Goal: Transaction & Acquisition: Book appointment/travel/reservation

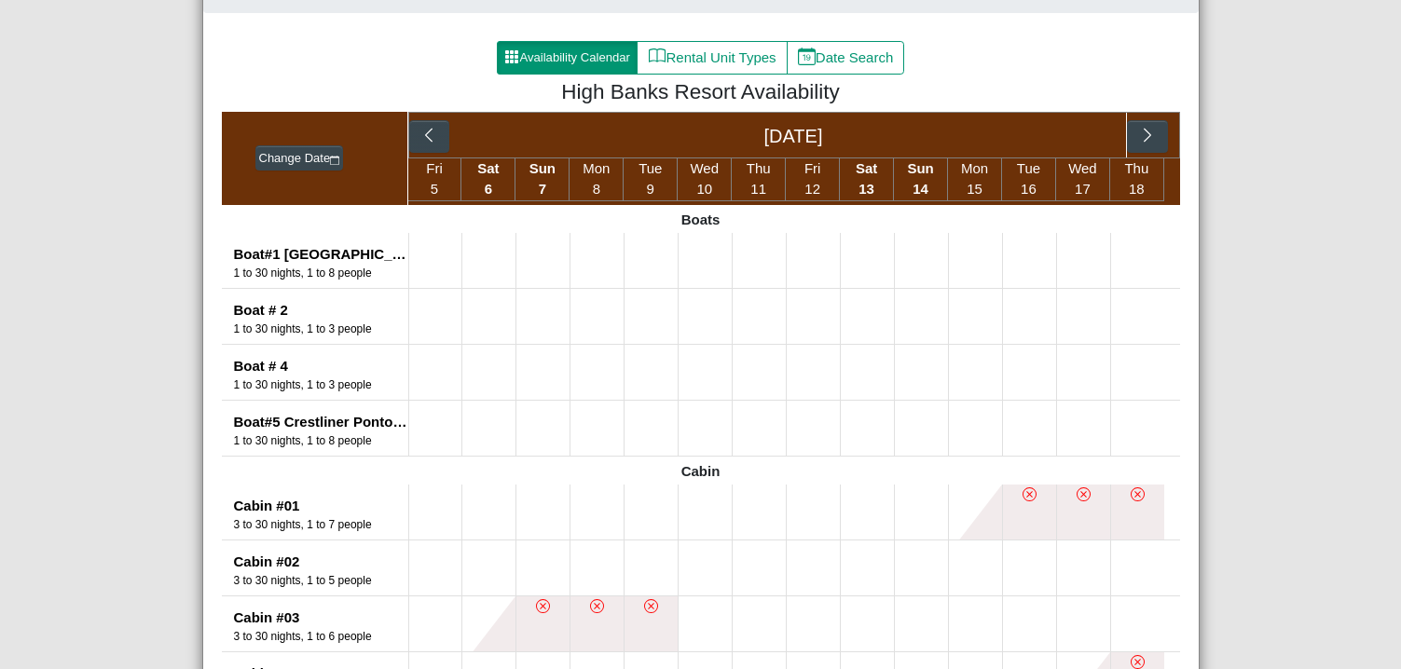
scroll to position [373, 0]
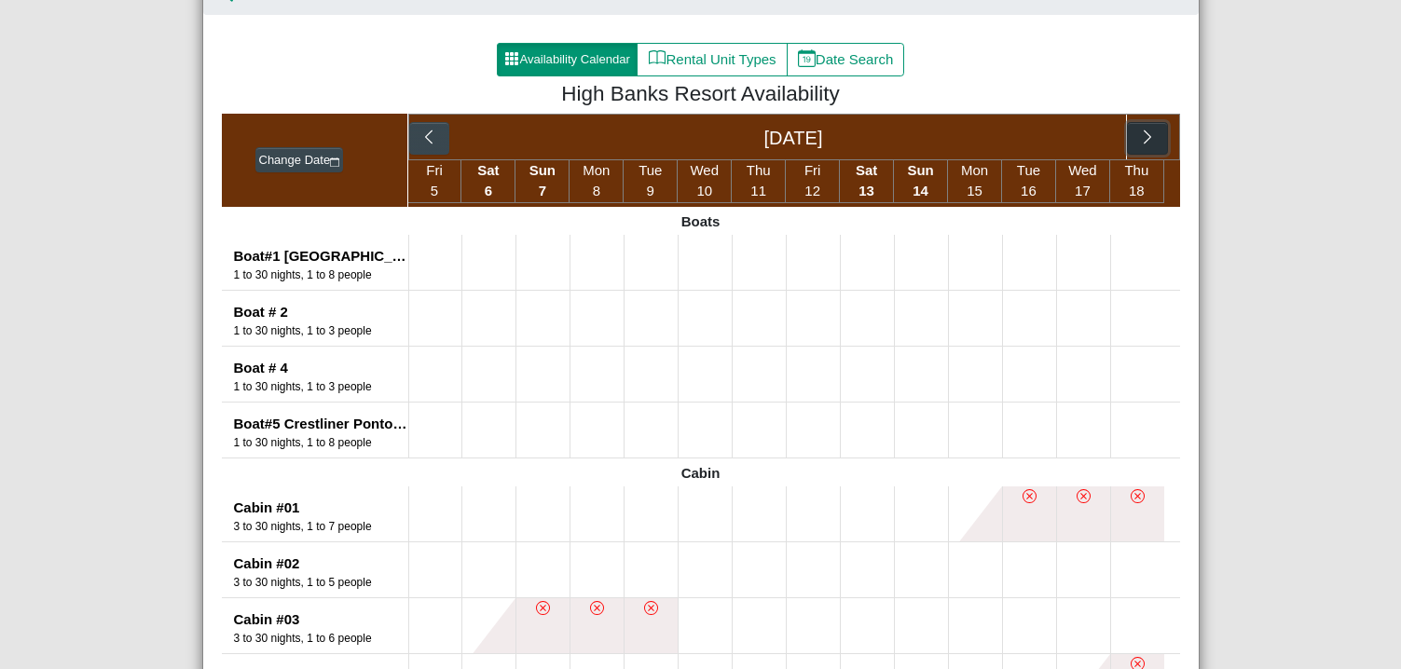
click at [1139, 132] on icon "chevron right" at bounding box center [1148, 138] width 18 height 18
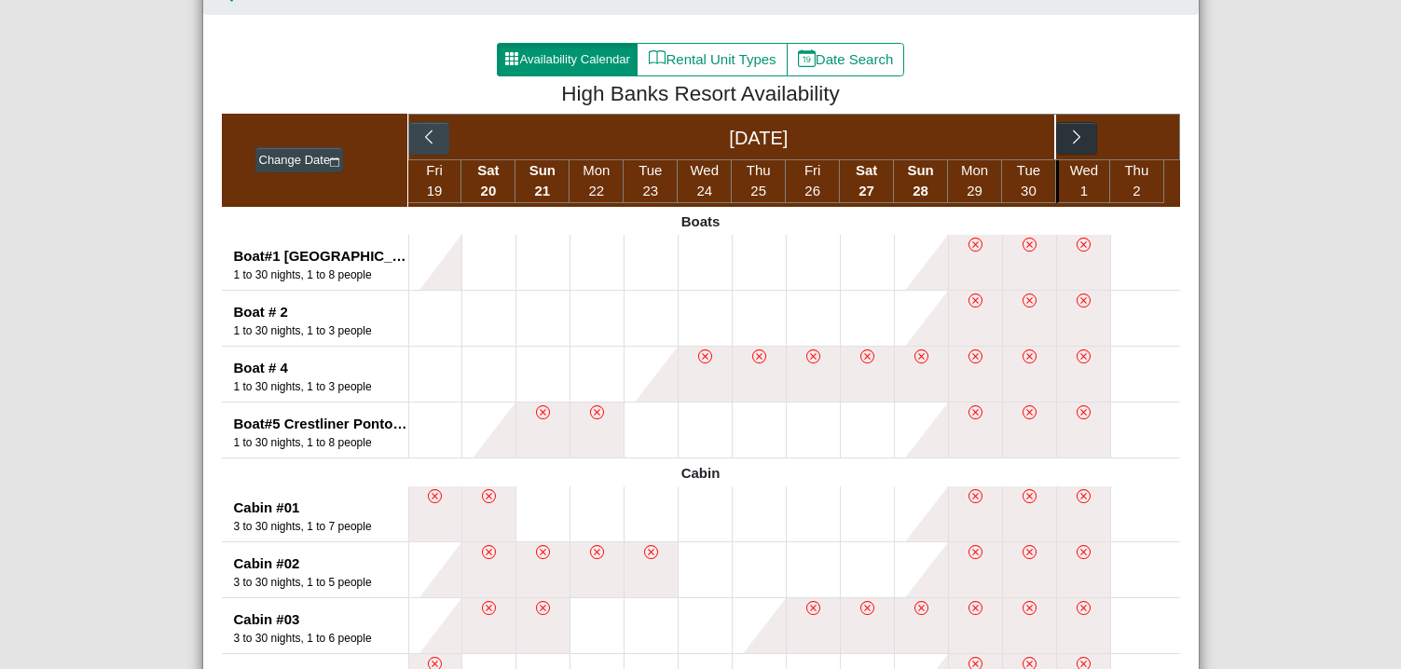
click at [1132, 132] on div "[DATE]" at bounding box center [794, 137] width 772 height 47
click at [1069, 140] on icon "chevron right" at bounding box center [1078, 138] width 18 height 18
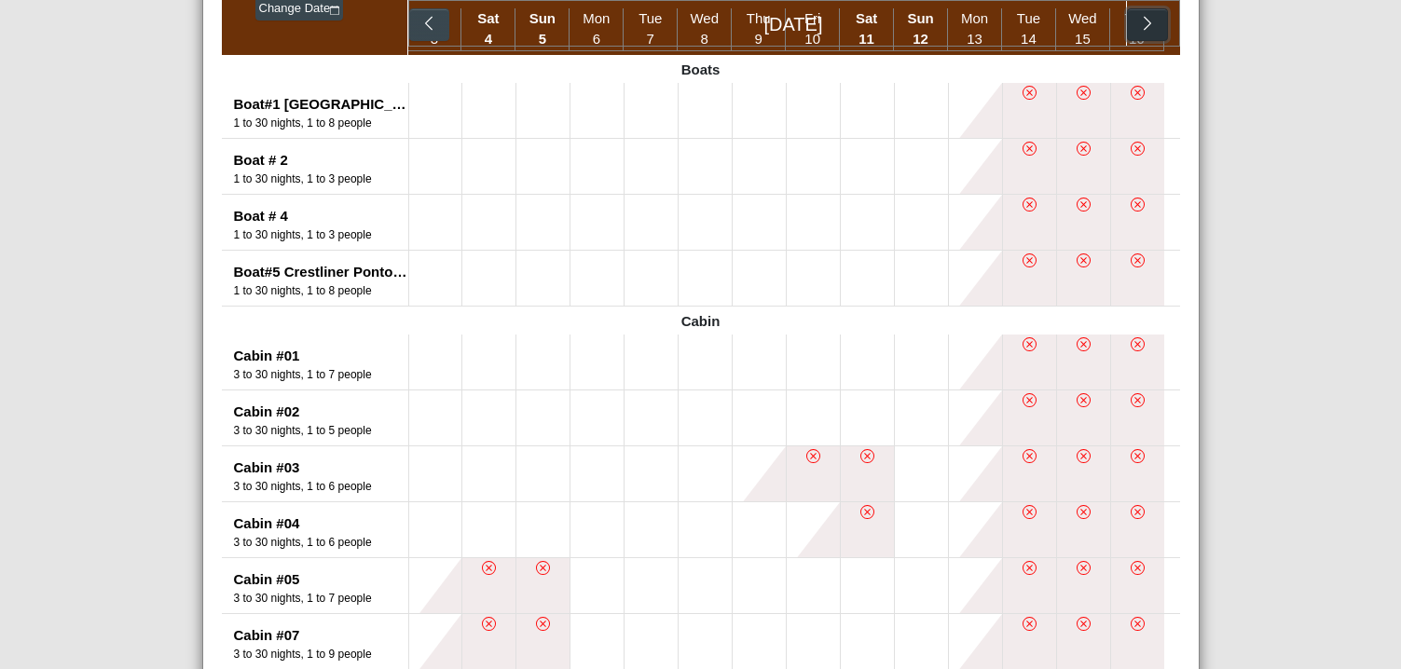
scroll to position [466, 0]
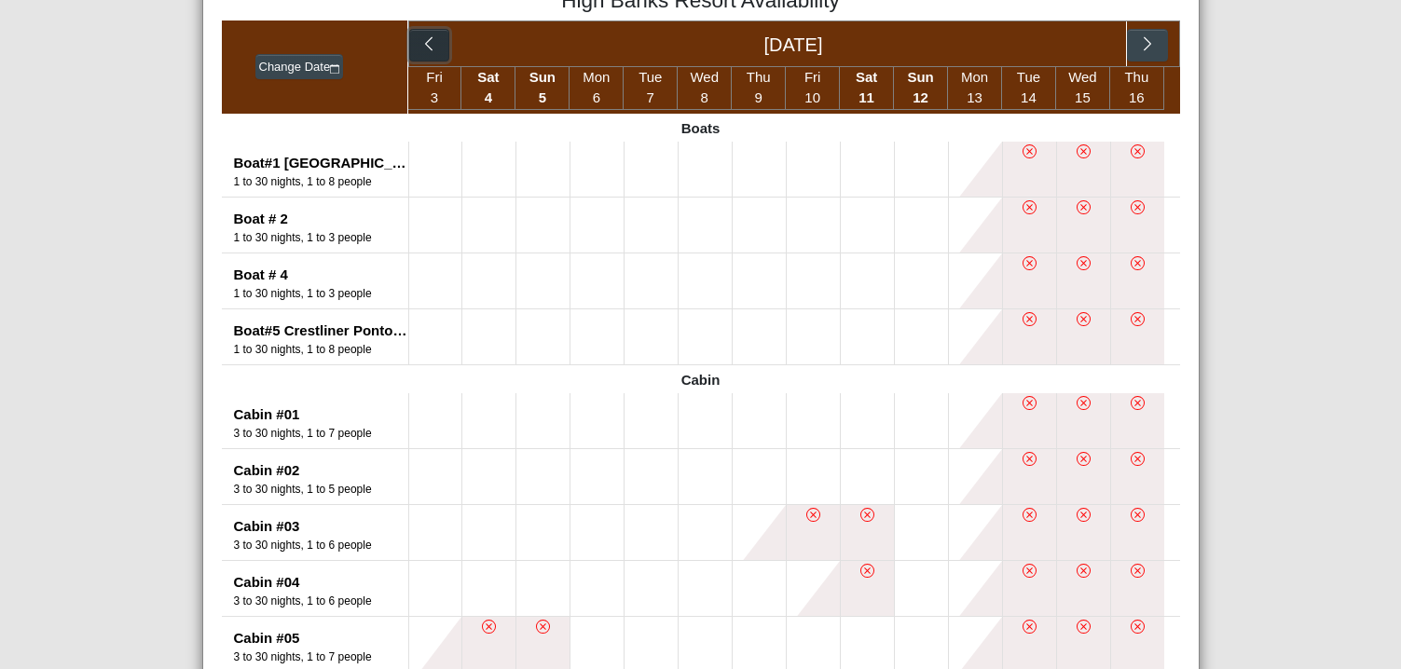
click at [435, 46] on button "button" at bounding box center [429, 46] width 40 height 34
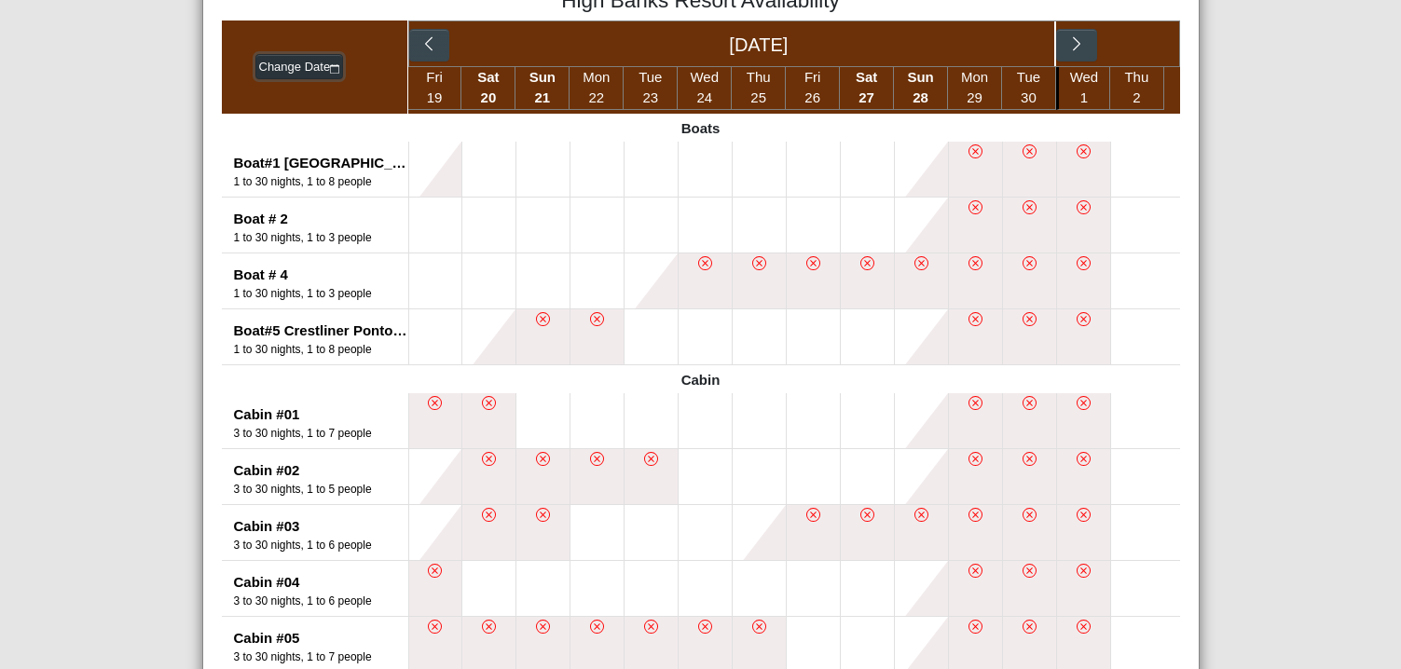
click at [330, 74] on icon "calendar" at bounding box center [334, 68] width 9 height 9
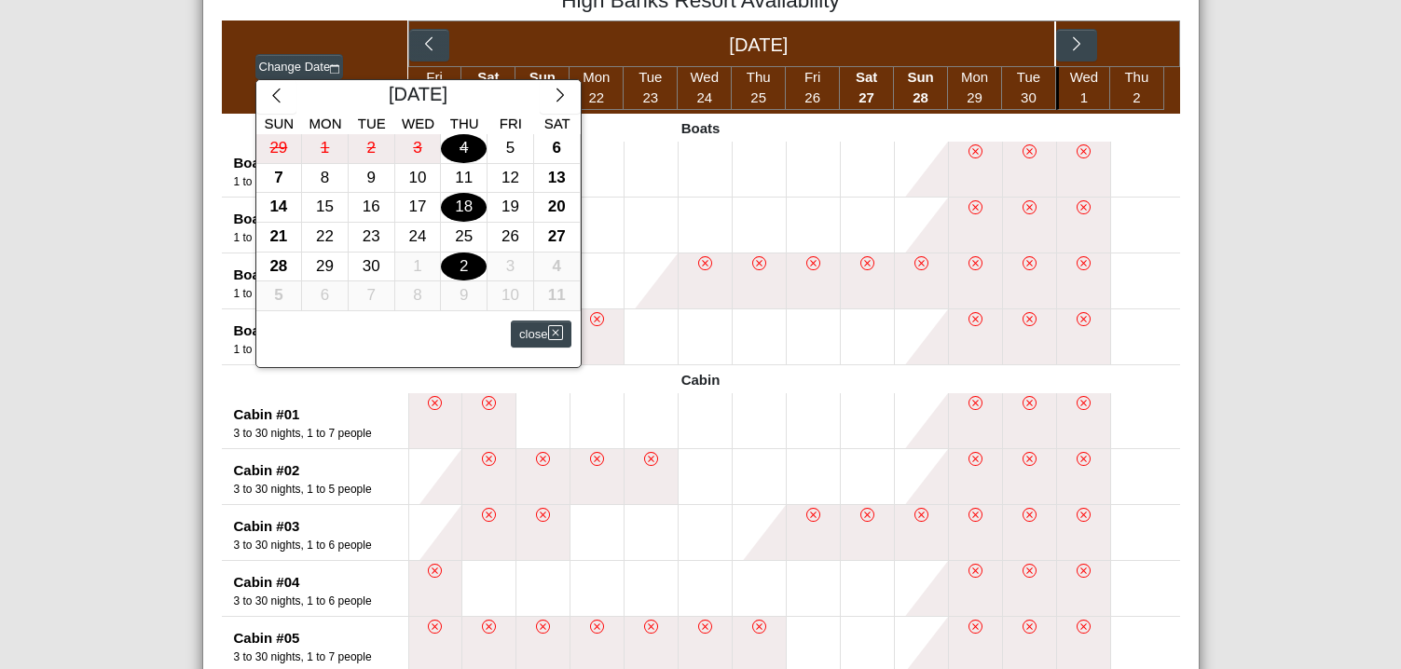
click at [441, 269] on div "2" at bounding box center [464, 267] width 46 height 29
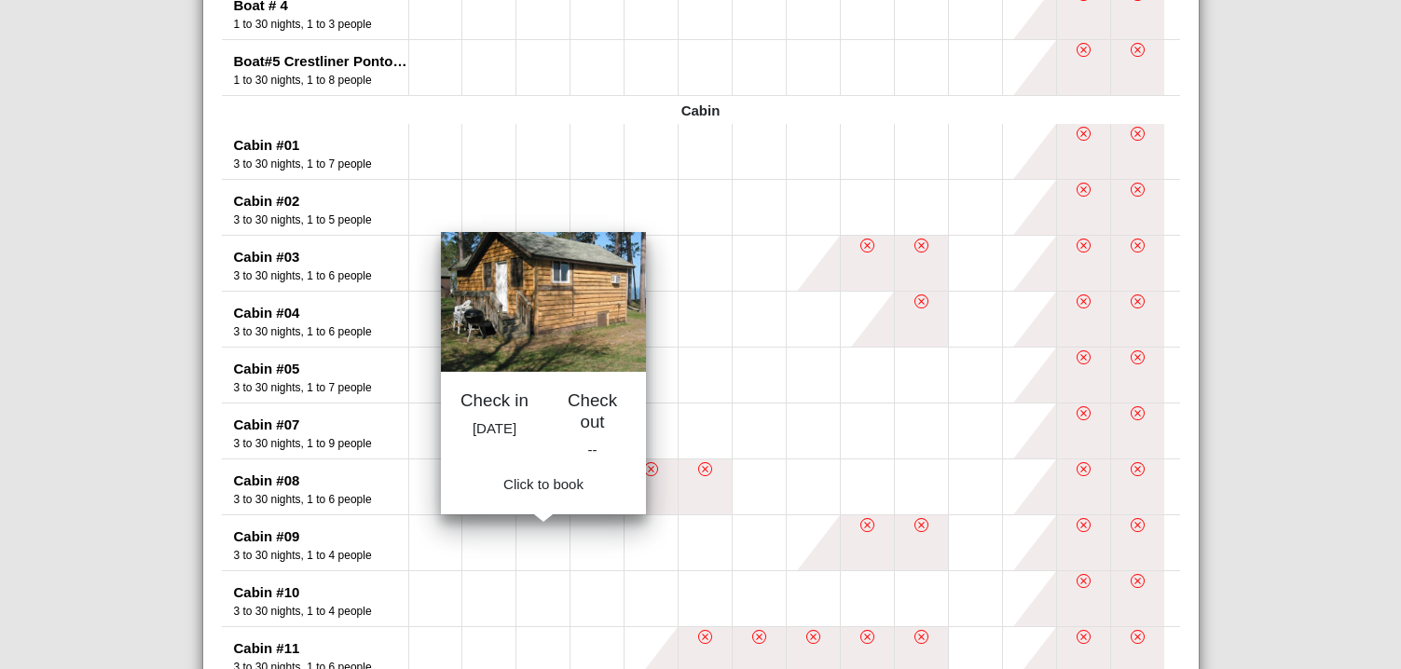
scroll to position [739, 0]
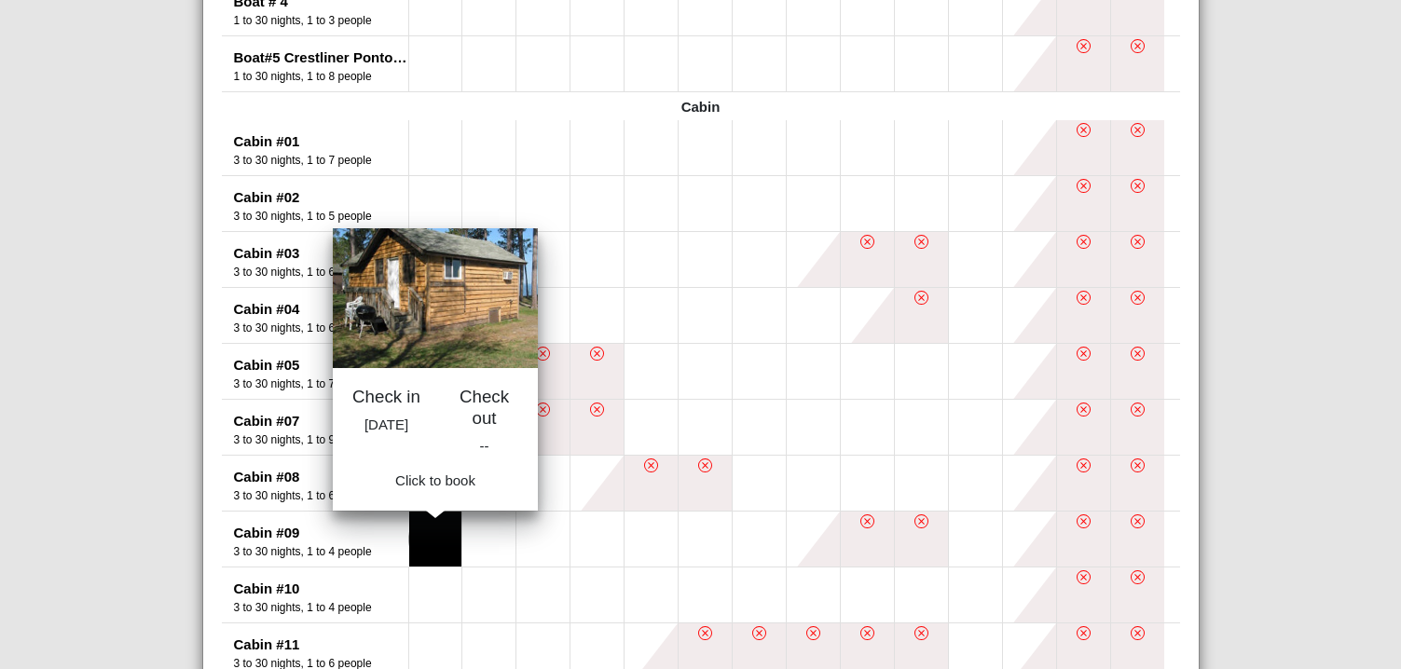
click at [442, 541] on button at bounding box center [435, 539] width 53 height 55
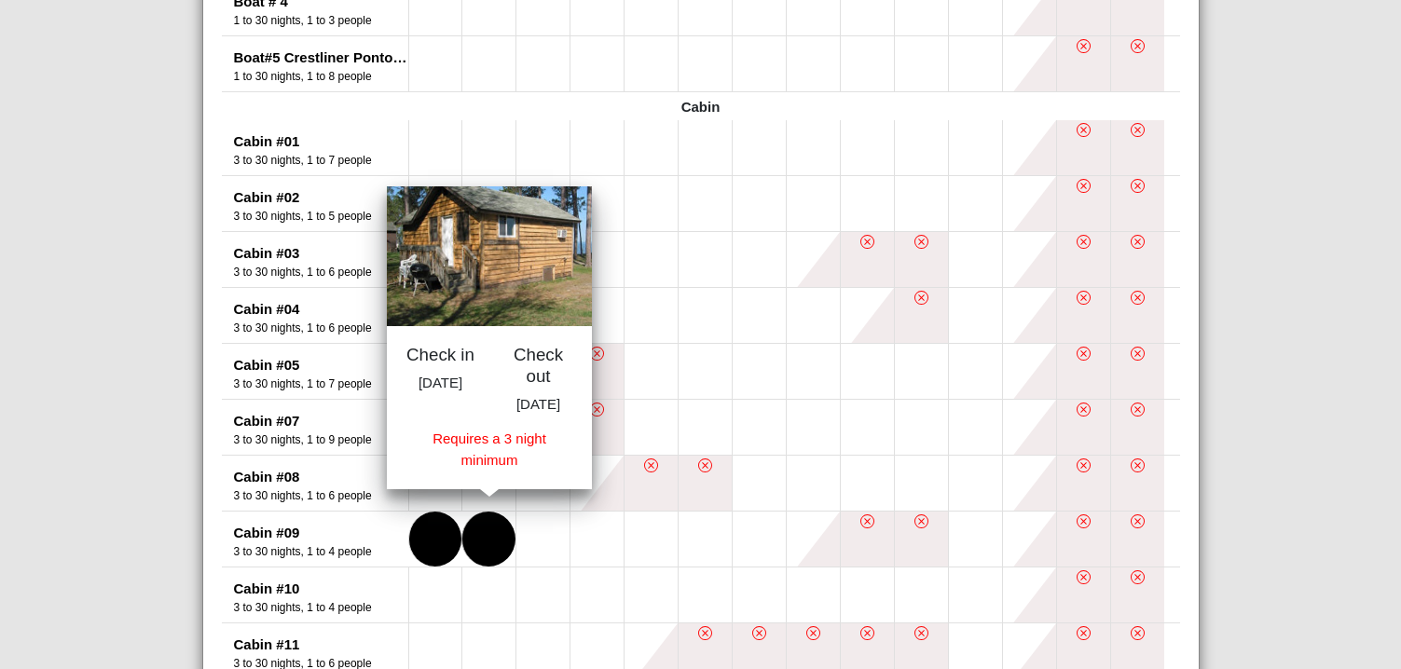
click at [486, 536] on button at bounding box center [488, 539] width 53 height 55
click at [517, 533] on button at bounding box center [543, 539] width 53 height 55
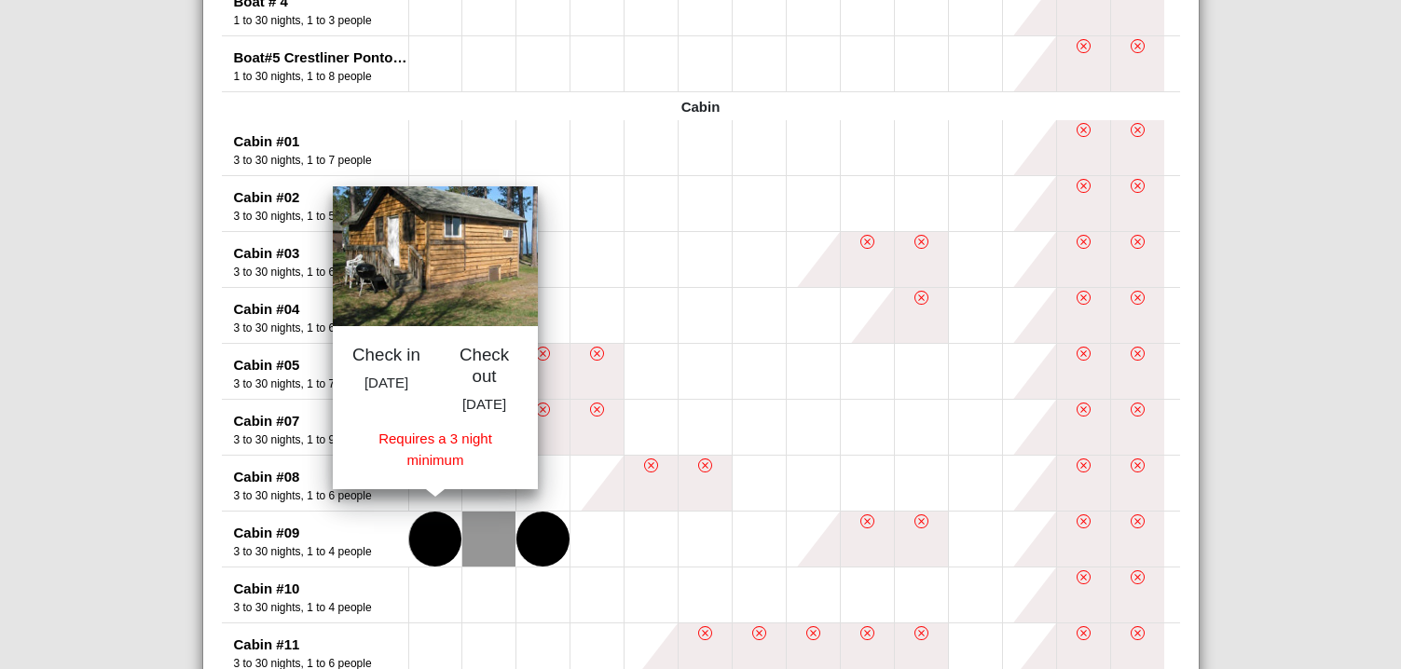
click at [433, 551] on button at bounding box center [435, 539] width 53 height 55
click at [524, 539] on button at bounding box center [543, 539] width 53 height 55
click at [416, 554] on button at bounding box center [435, 539] width 53 height 55
click at [589, 536] on button at bounding box center [597, 539] width 53 height 55
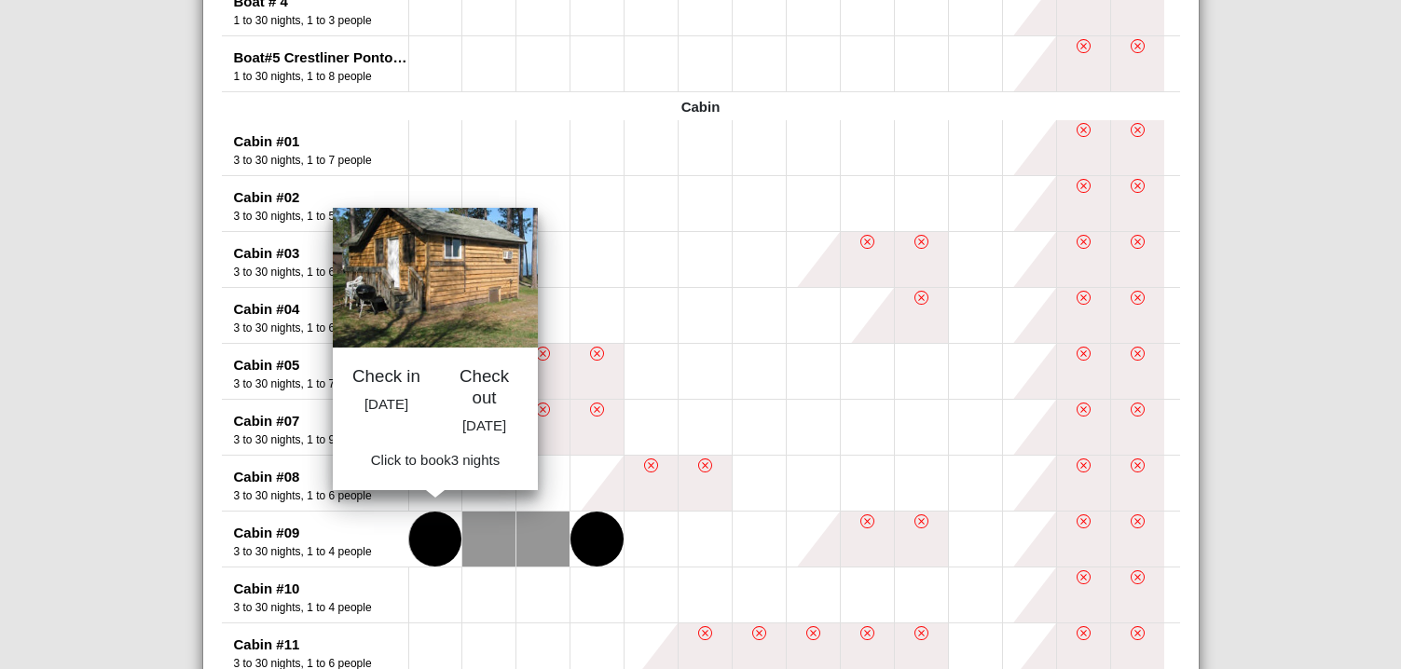
click at [443, 545] on button at bounding box center [435, 539] width 53 height 55
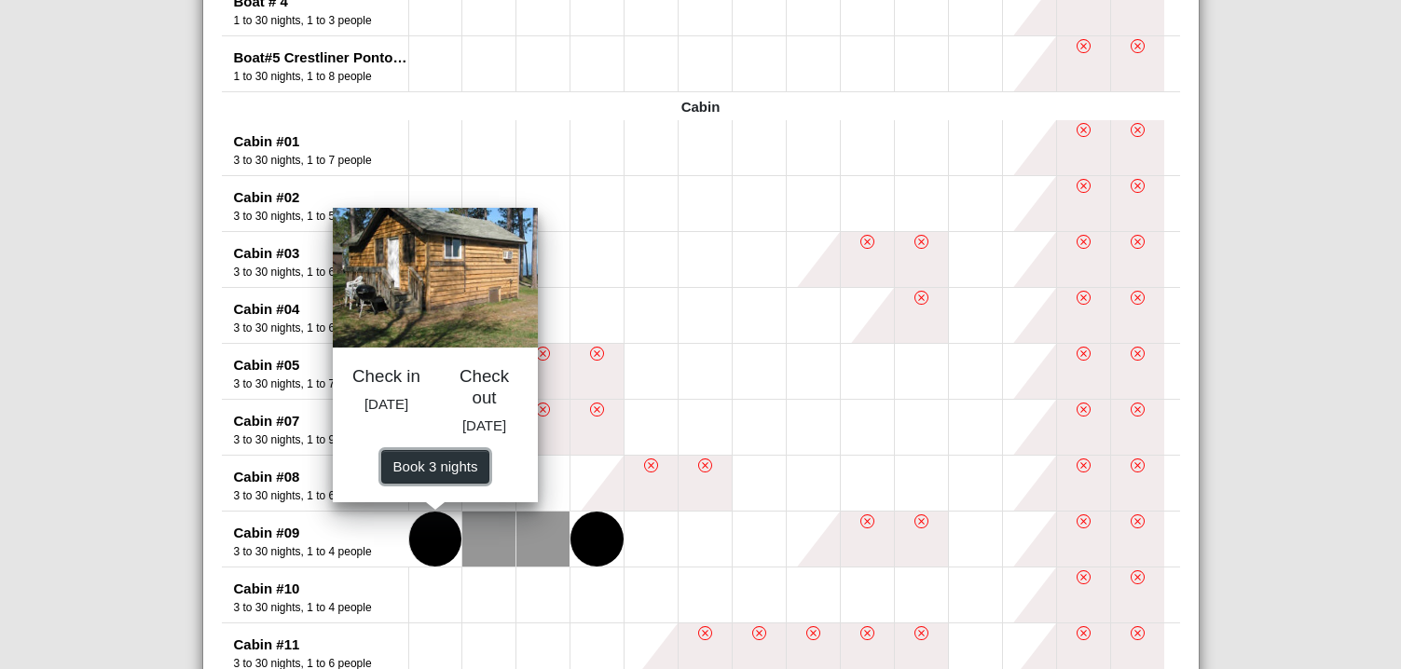
click at [432, 475] on span "Book 3 night s" at bounding box center [435, 467] width 85 height 16
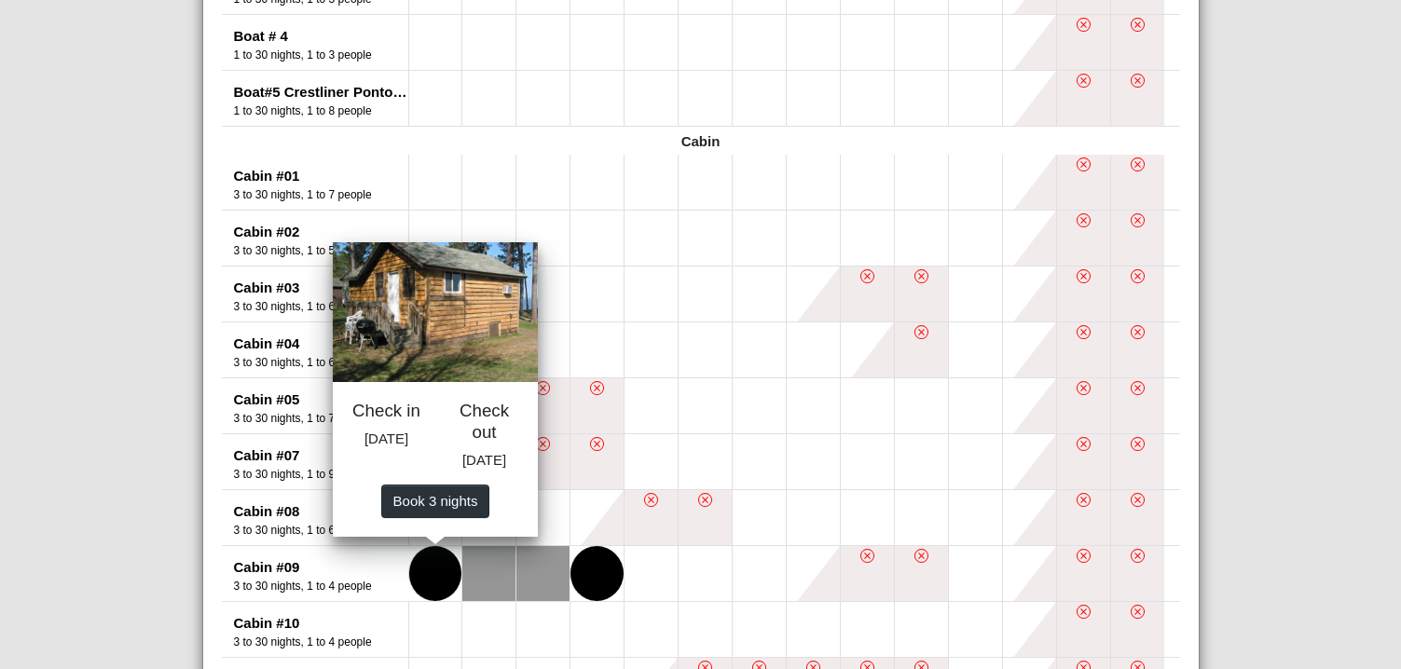
select select "*"
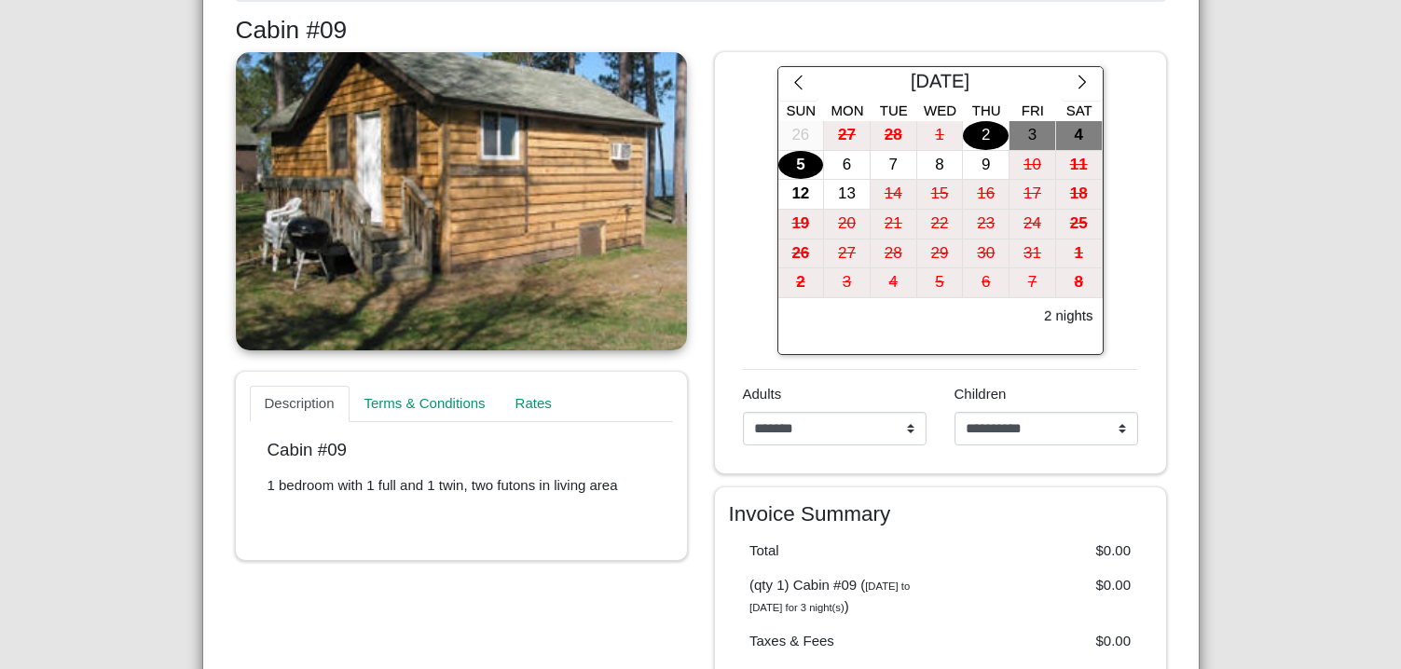
scroll to position [308, 0]
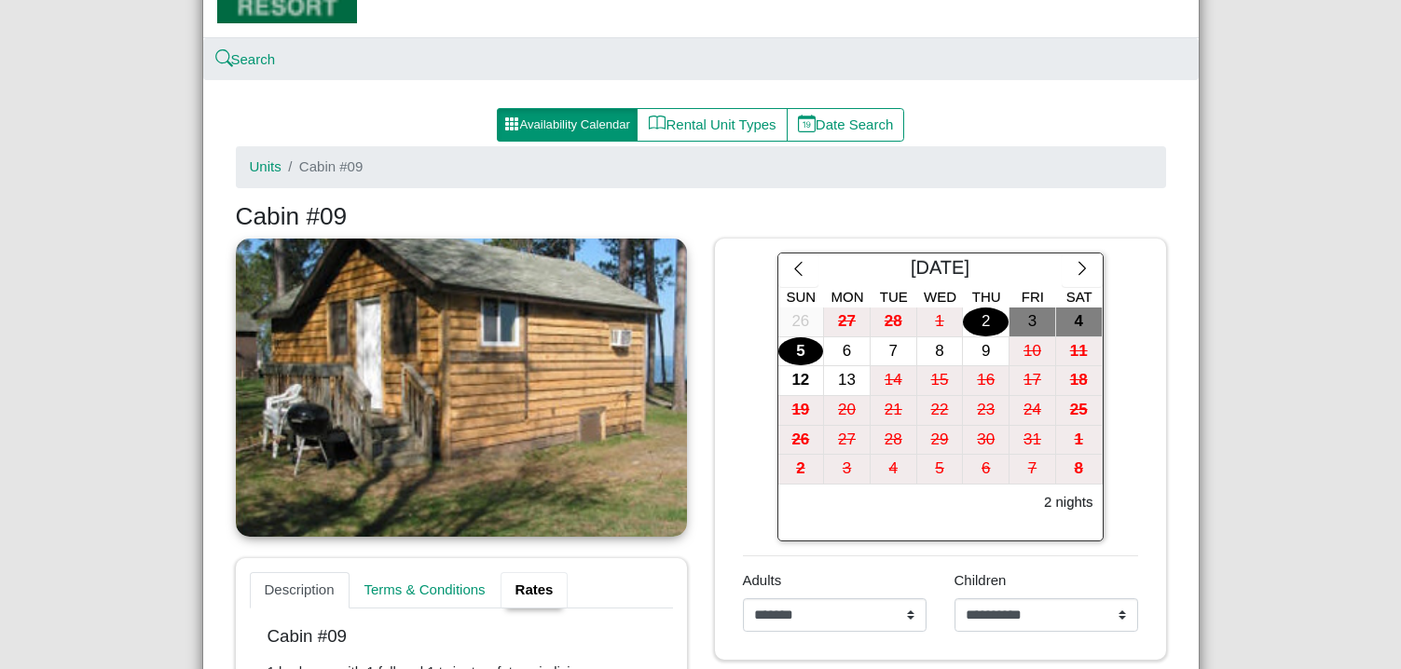
click at [542, 595] on link "Rates" at bounding box center [535, 591] width 68 height 37
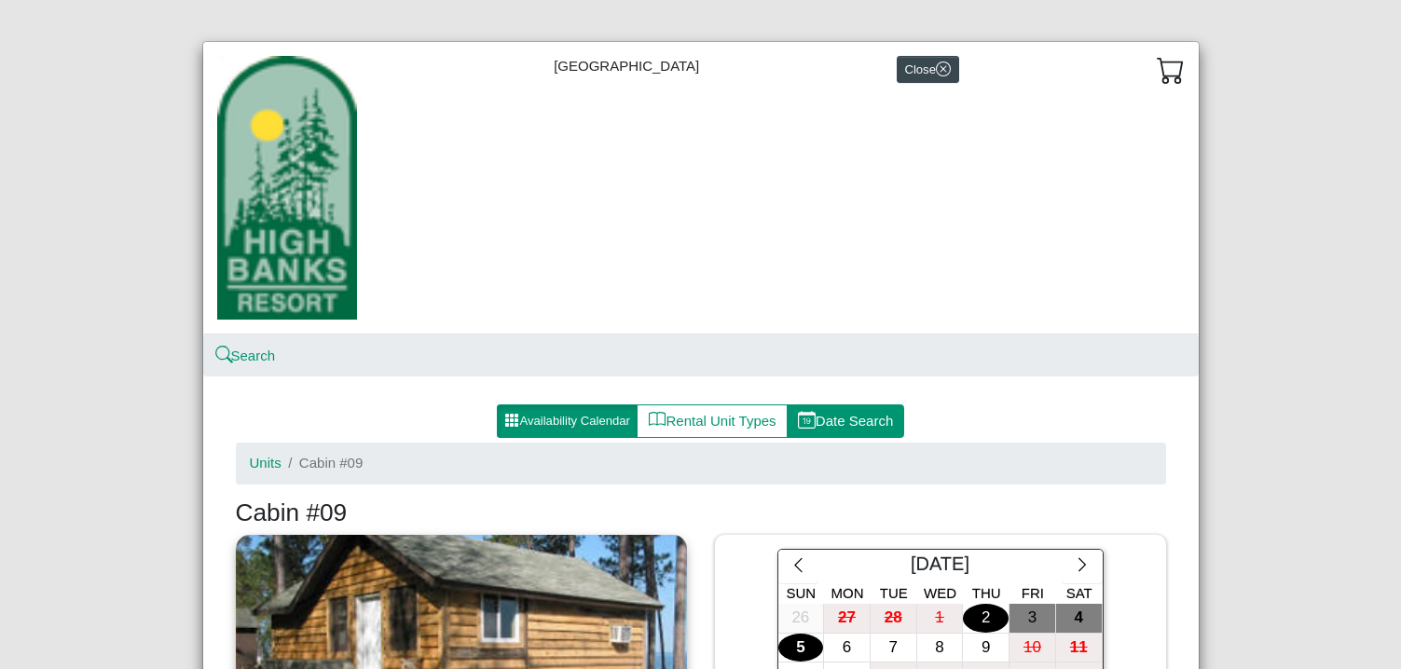
scroll to position [0, 0]
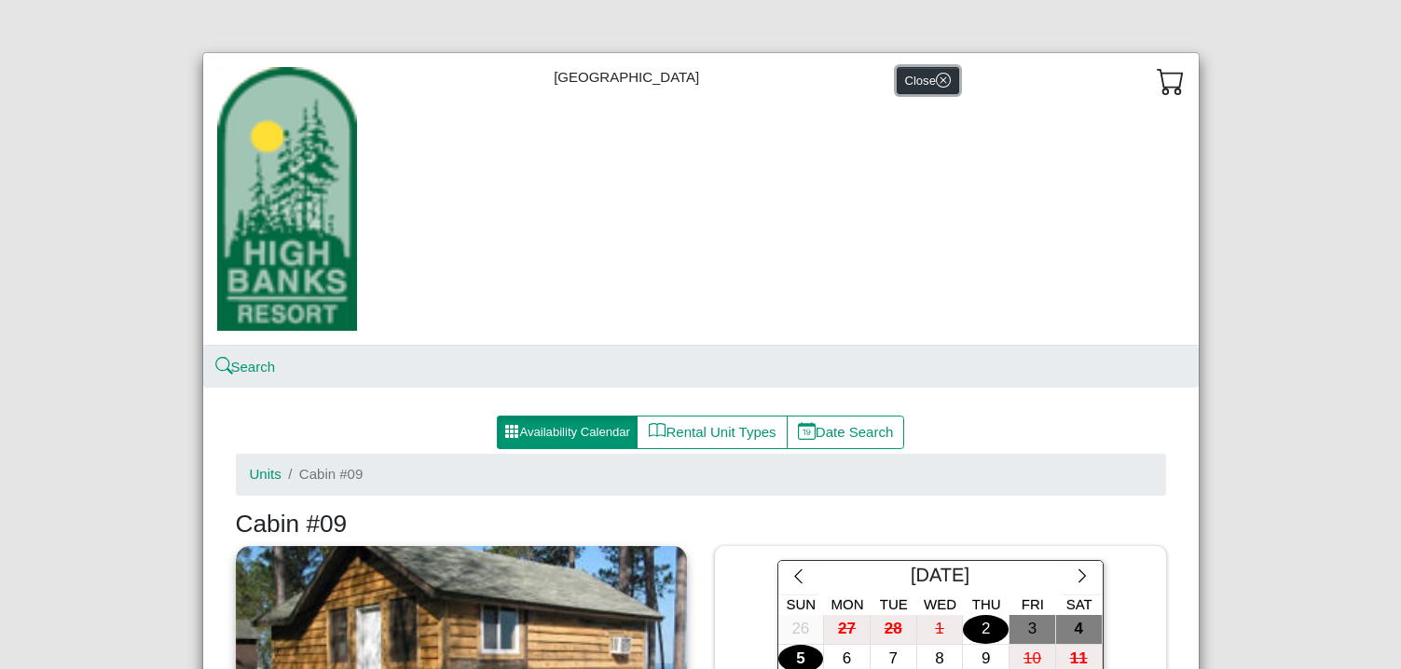
click at [909, 78] on button "Close" at bounding box center [928, 80] width 62 height 27
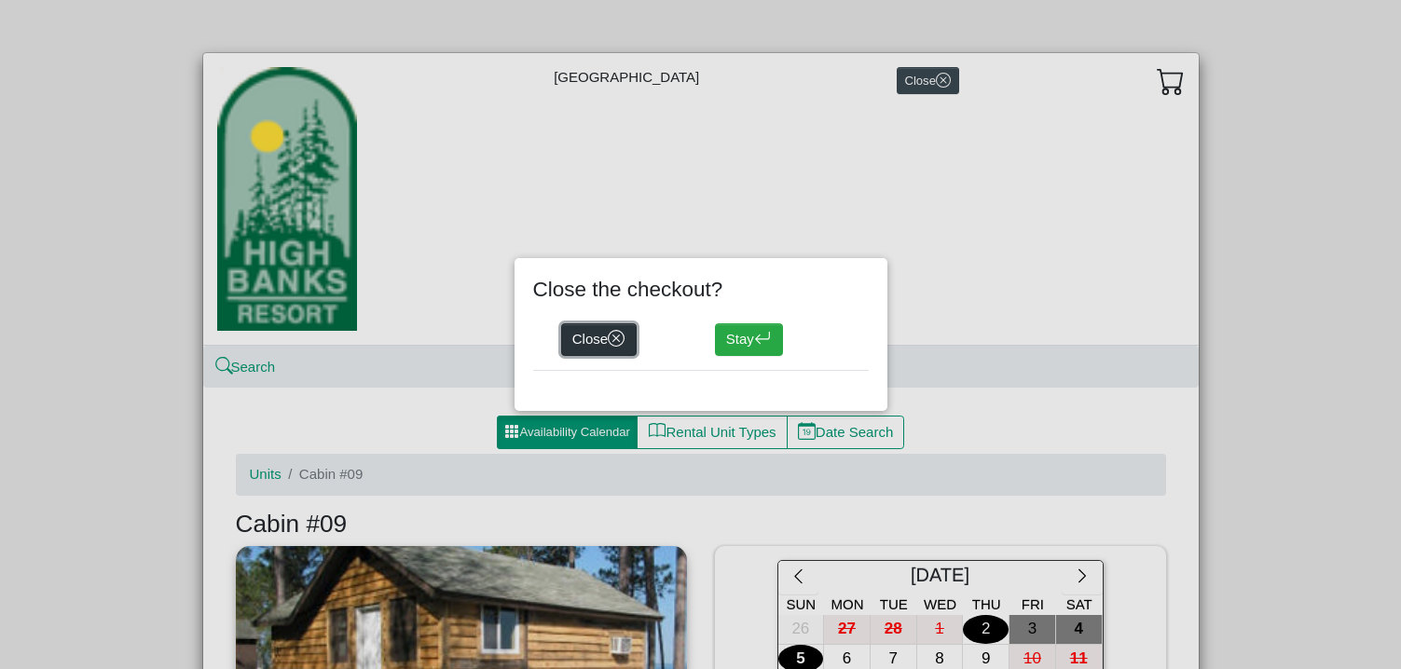
click at [614, 342] on icon "x circle" at bounding box center [617, 339] width 18 height 18
